Goal: Task Accomplishment & Management: Use online tool/utility

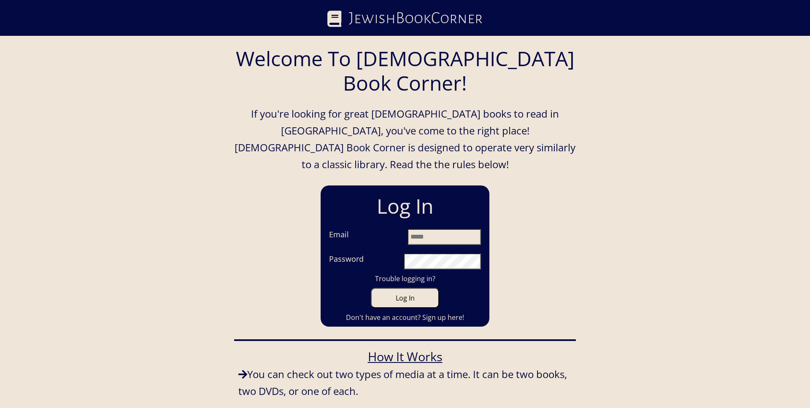
type input "**********"
click at [409, 288] on button "Log In" at bounding box center [405, 298] width 68 height 20
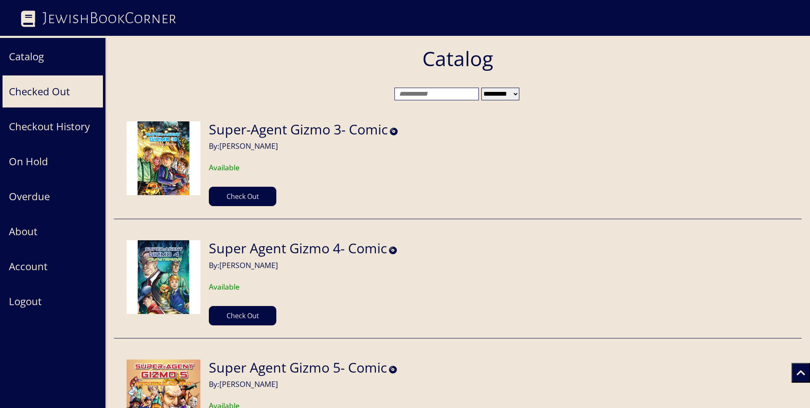
click at [43, 93] on button "Checked Out" at bounding box center [52, 91] width 101 height 33
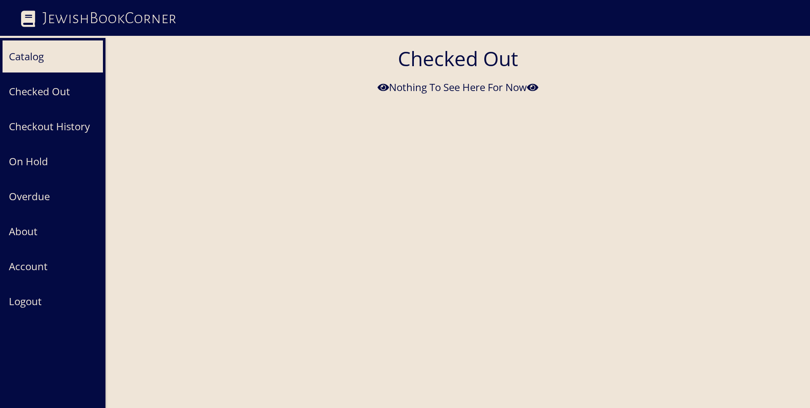
click at [48, 58] on button "Catalog" at bounding box center [52, 56] width 101 height 33
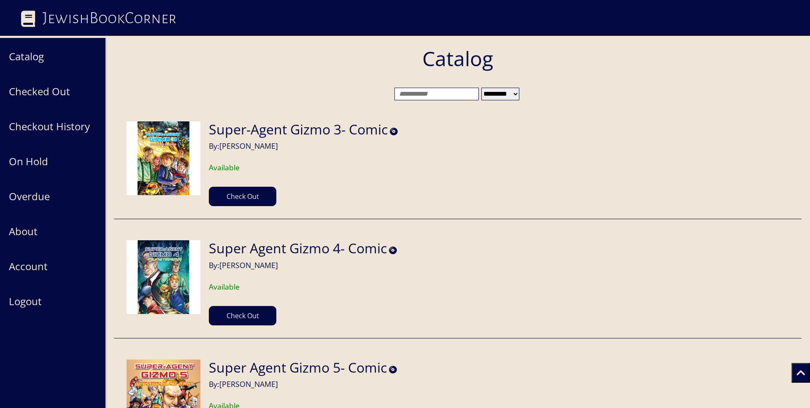
click at [425, 97] on input "search" at bounding box center [437, 94] width 84 height 13
paste input "**********"
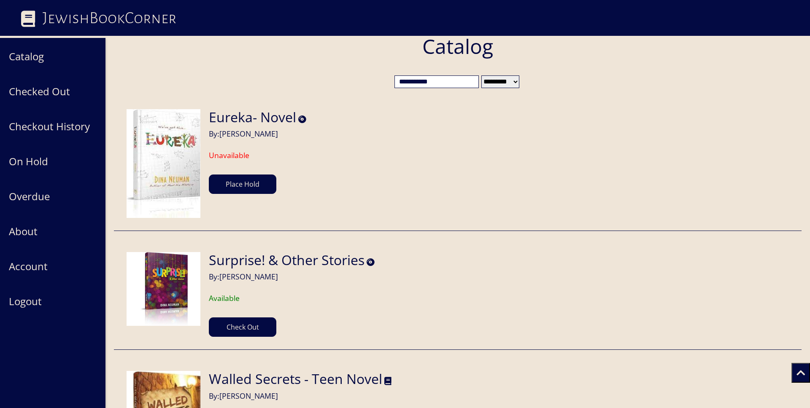
scroll to position [11, 0]
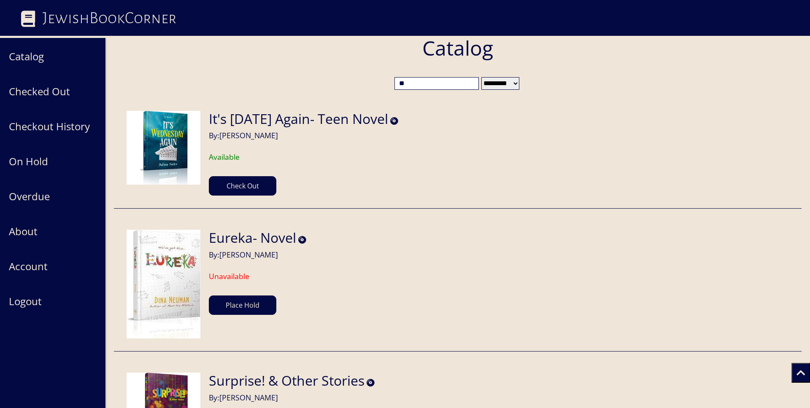
type input "*"
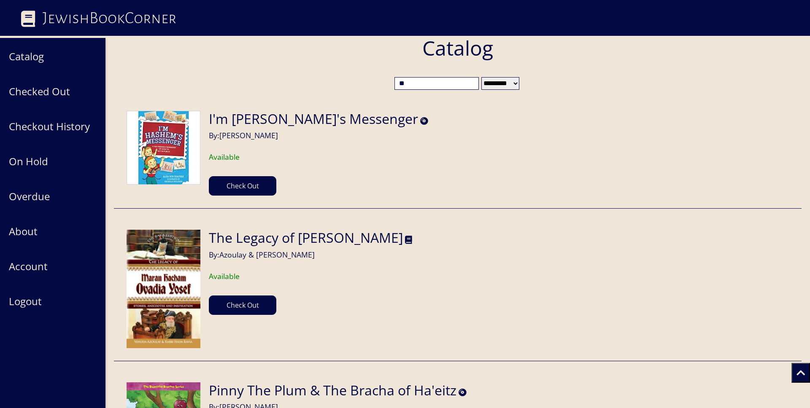
type input "*"
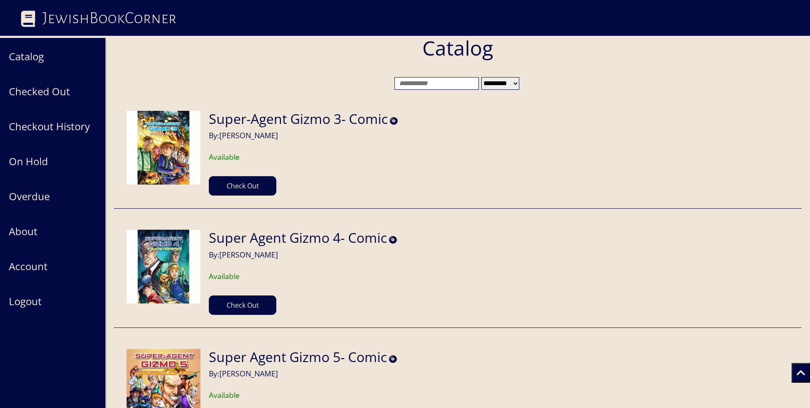
type input "*"
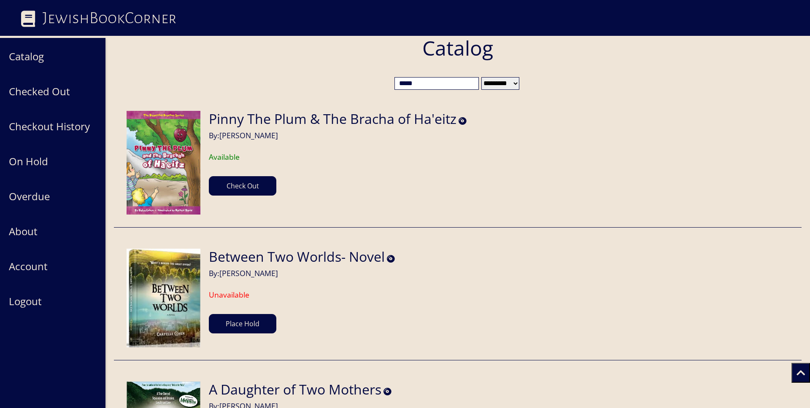
type input "*****"
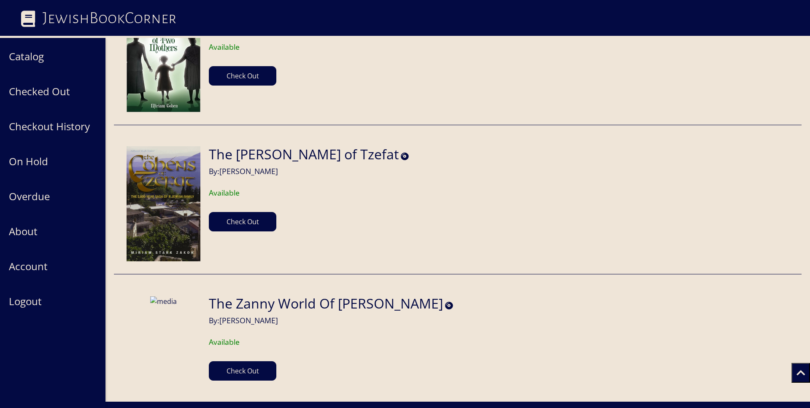
scroll to position [403, 0]
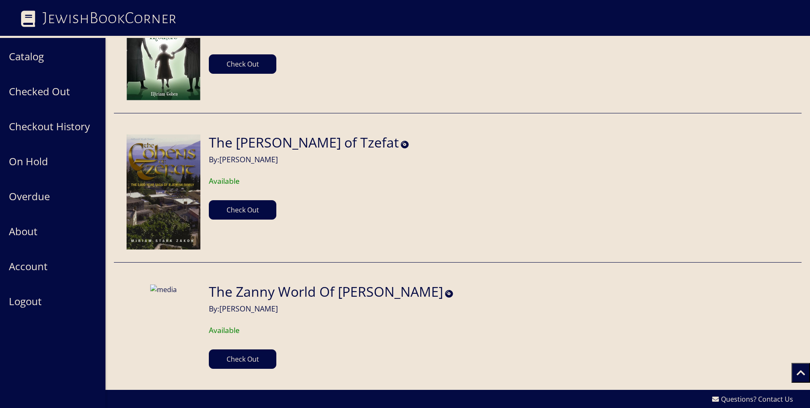
drag, startPoint x: 211, startPoint y: 143, endPoint x: 294, endPoint y: 160, distance: 84.0
click at [294, 160] on section "The [PERSON_NAME] of Tzefat By: [PERSON_NAME]" at bounding box center [309, 150] width 200 height 30
copy section "The [PERSON_NAME] of Tzefat By: [PERSON_NAME]"
click at [244, 215] on button "Check Out" at bounding box center [243, 209] width 68 height 19
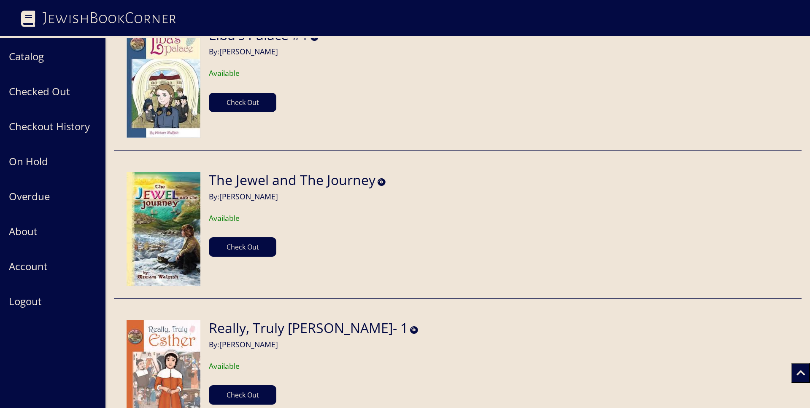
scroll to position [47508, 0]
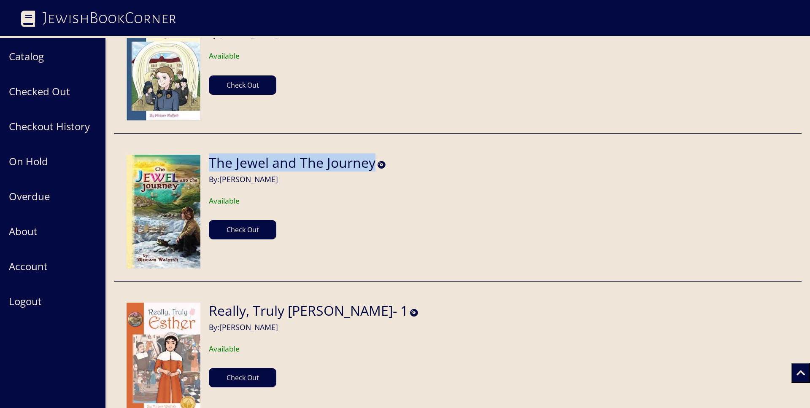
drag, startPoint x: 211, startPoint y: 126, endPoint x: 371, endPoint y: 133, distance: 160.5
click at [371, 155] on h2 "The Jewel and The Journey" at bounding box center [292, 163] width 167 height 16
click at [208, 155] on section "The Jewel and The Journey By: [PERSON_NAME] Available Check Out" at bounding box center [292, 197] width 185 height 85
drag, startPoint x: 208, startPoint y: 122, endPoint x: 280, endPoint y: 146, distance: 76.6
click at [280, 155] on section "The Jewel and The Journey By: [PERSON_NAME] Available Check Out" at bounding box center [292, 197] width 185 height 85
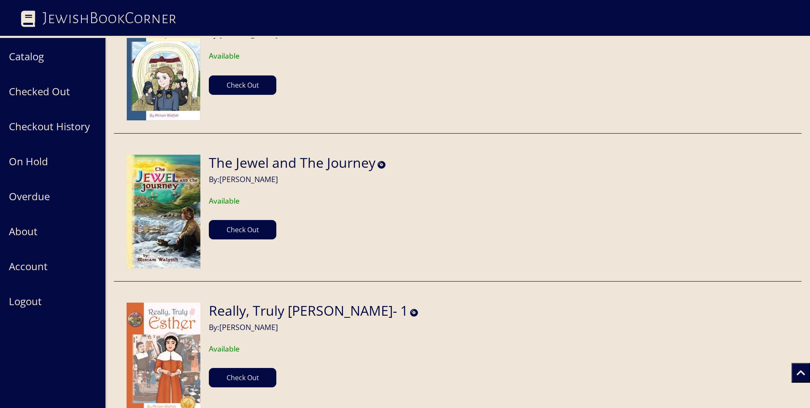
copy section "The Jewel and The Journey By: [PERSON_NAME]"
click at [236, 220] on button "Check Out" at bounding box center [243, 229] width 68 height 19
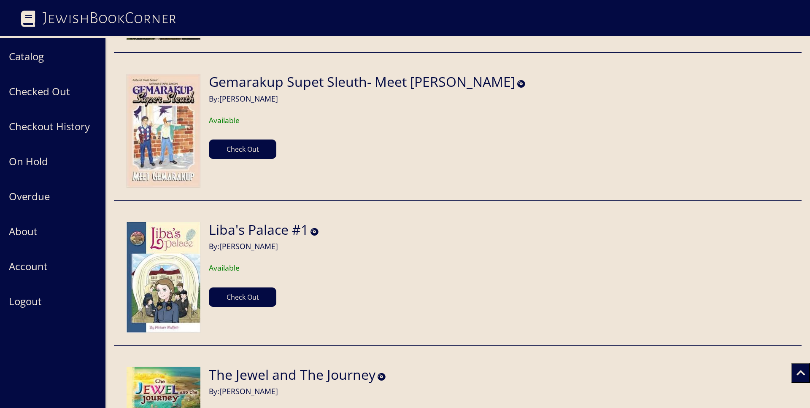
scroll to position [47294, 0]
